Goal: Find specific page/section: Find specific page/section

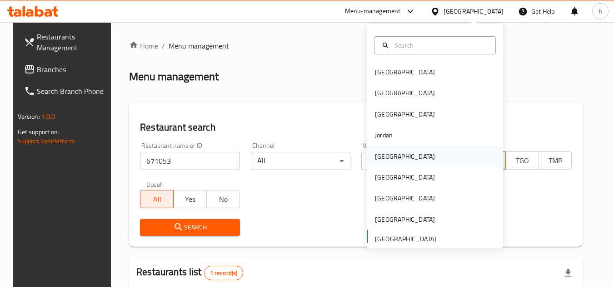
click at [387, 157] on div "[GEOGRAPHIC_DATA]" at bounding box center [404, 156] width 74 height 21
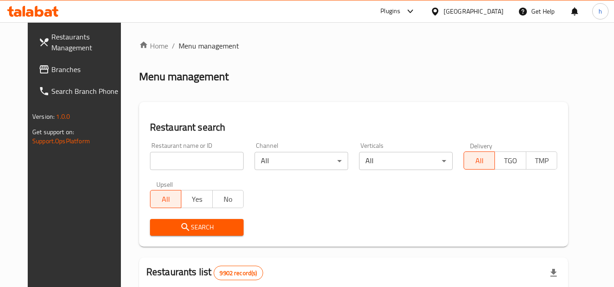
click at [46, 62] on link "Branches" at bounding box center [80, 70] width 99 height 22
